Goal: Find contact information: Find contact information

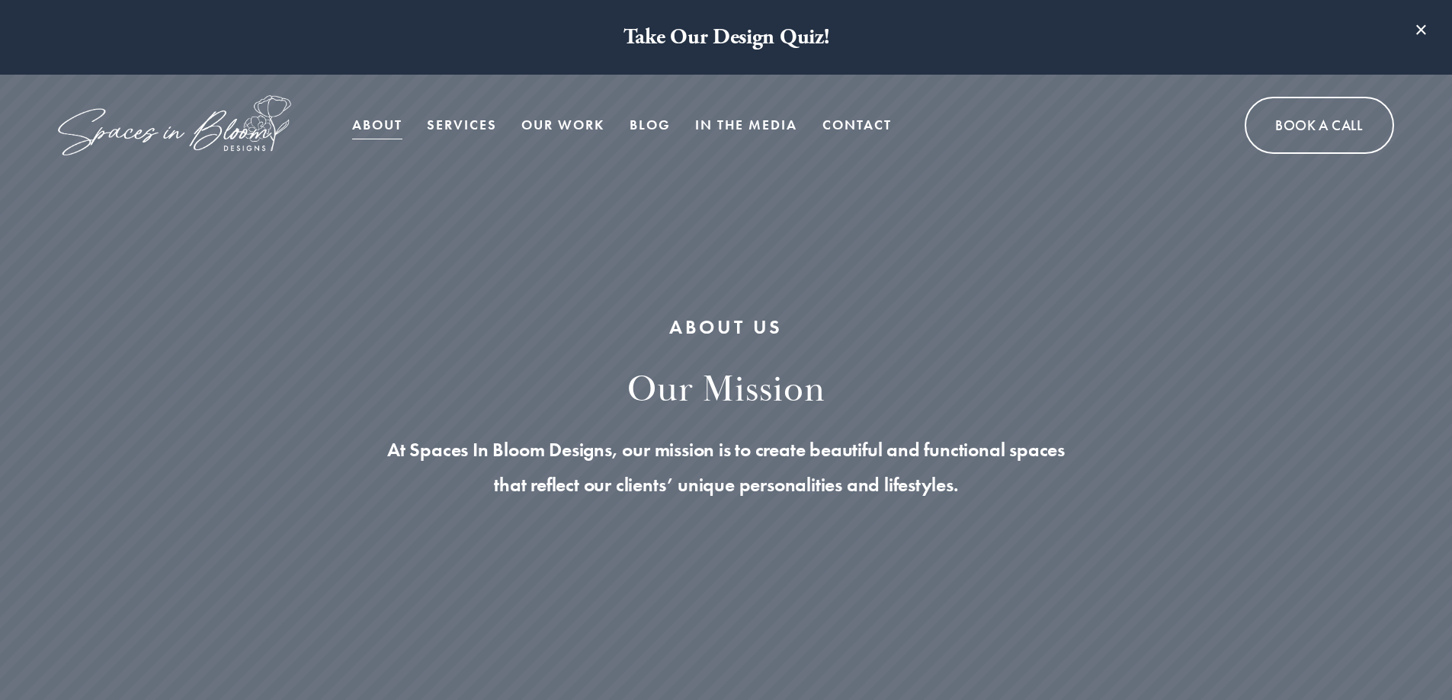
click at [851, 130] on link "Contact" at bounding box center [856, 125] width 69 height 30
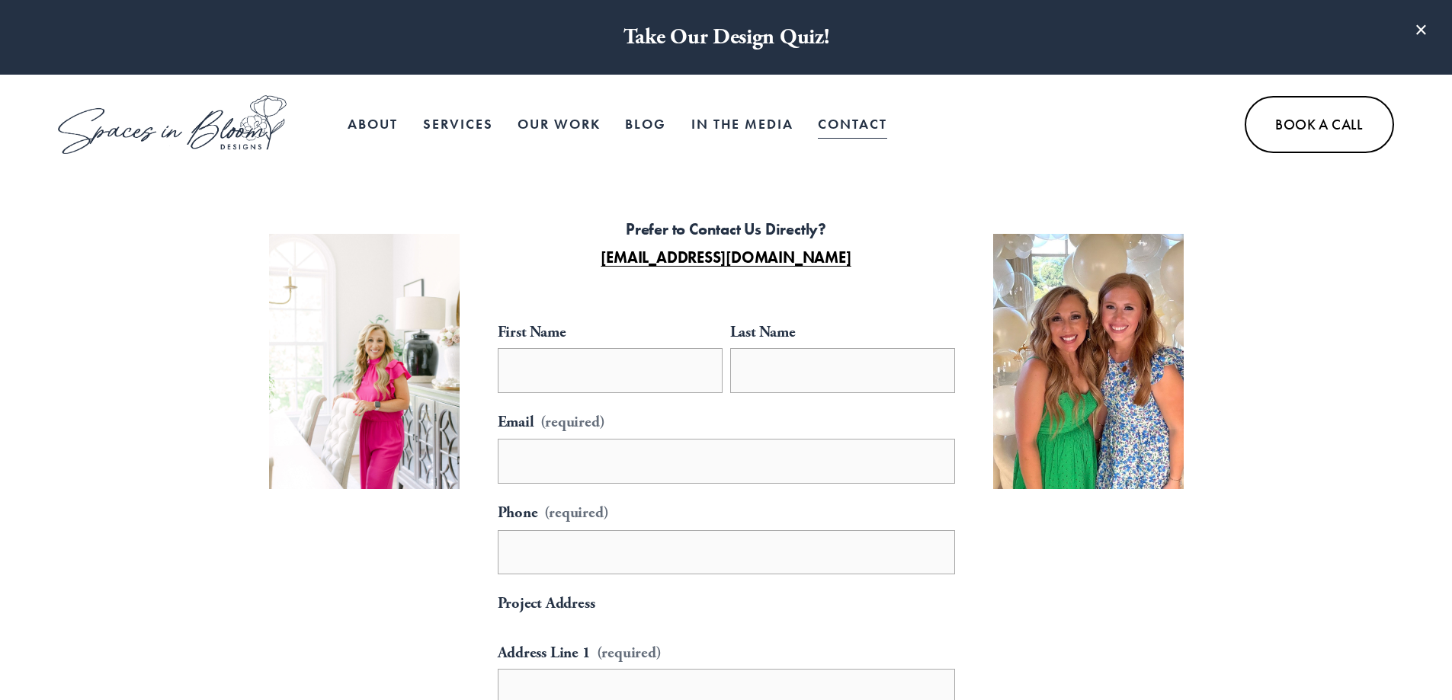
drag, startPoint x: 873, startPoint y: 252, endPoint x: 592, endPoint y: 261, distance: 280.6
click at [592, 261] on p "Prefer to Contact Us Directly? [EMAIL_ADDRESS][DOMAIN_NAME]" at bounding box center [726, 244] width 381 height 56
copy strong "[EMAIL_ADDRESS][DOMAIN_NAME]"
